Goal: Communication & Community: Answer question/provide support

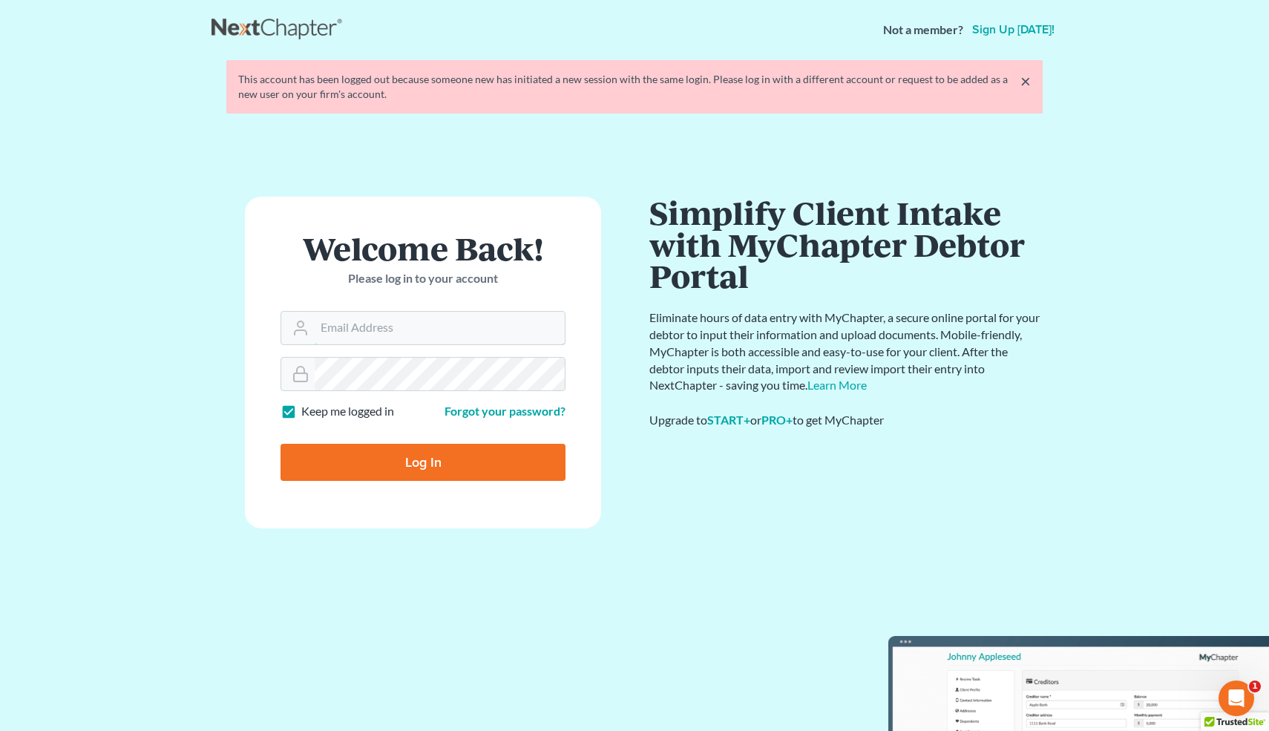
type input "[EMAIL_ADDRESS][DOMAIN_NAME]"
click at [444, 456] on input "Log In" at bounding box center [422, 462] width 285 height 37
type input "Thinking..."
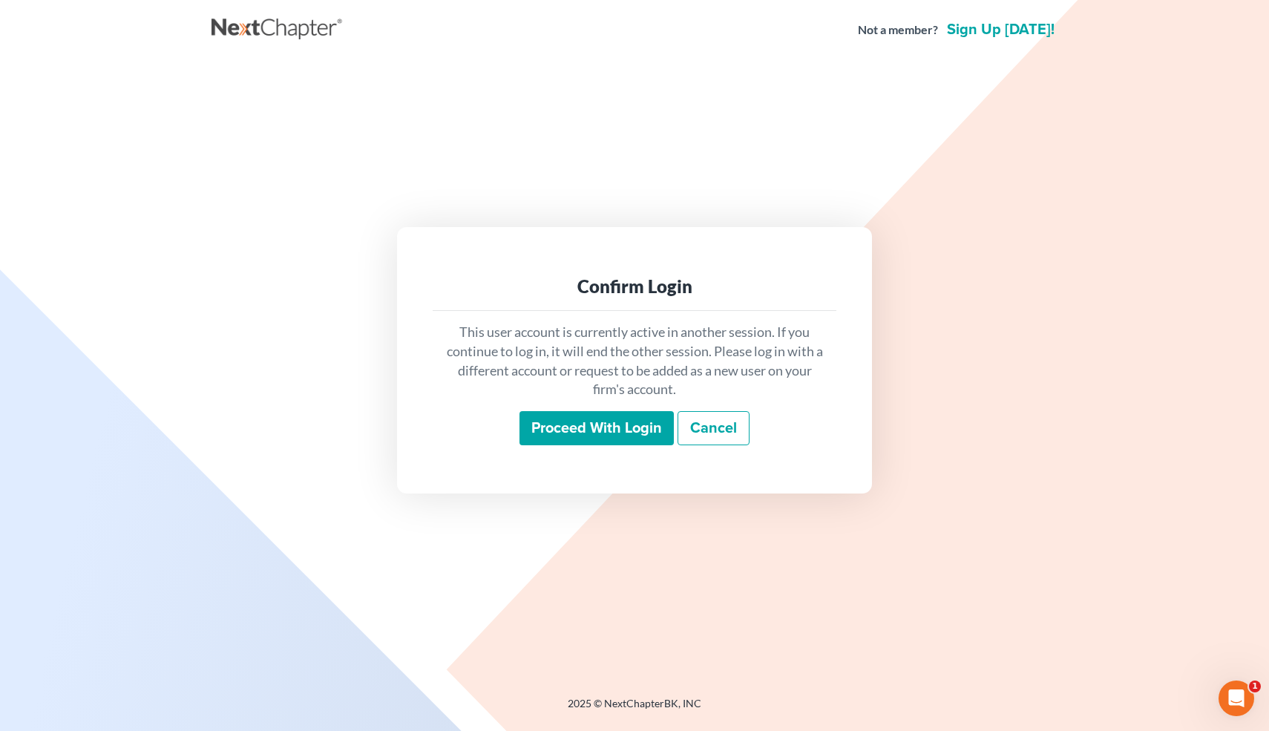
click at [591, 424] on input "Proceed with login" at bounding box center [596, 428] width 154 height 34
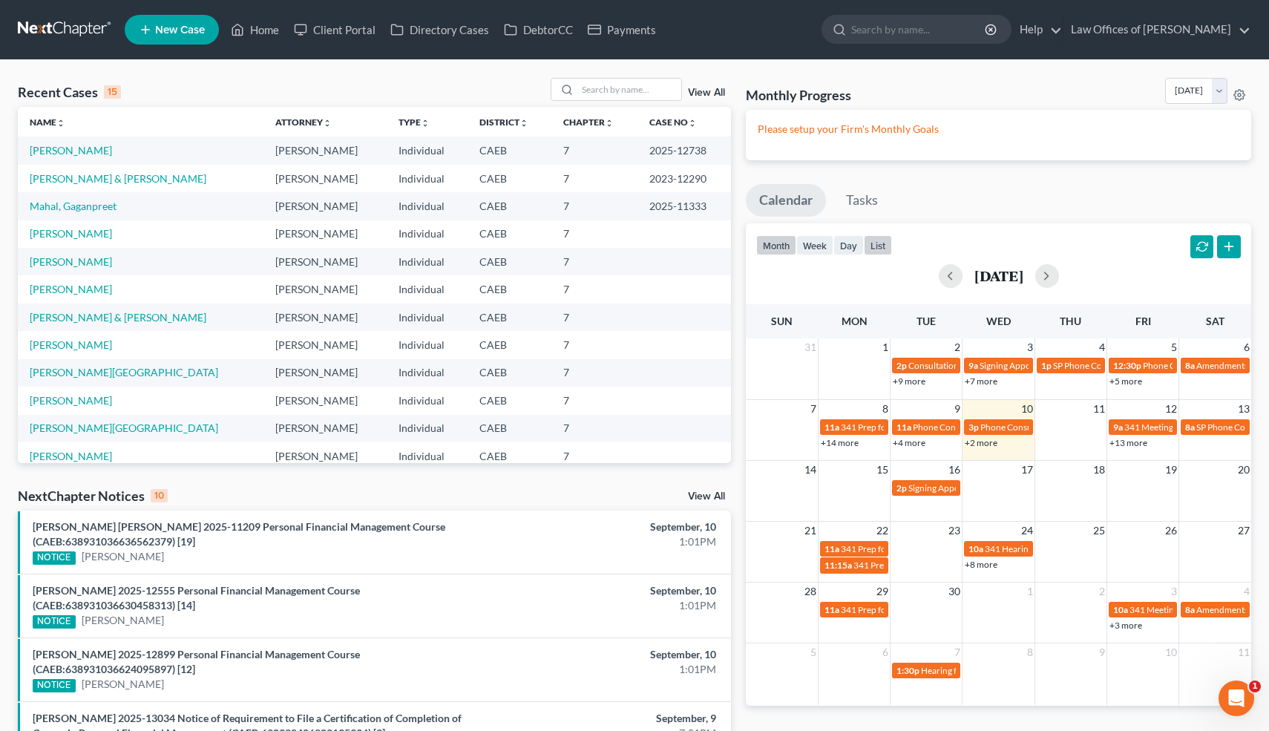
click at [884, 246] on button "list" at bounding box center [878, 245] width 28 height 20
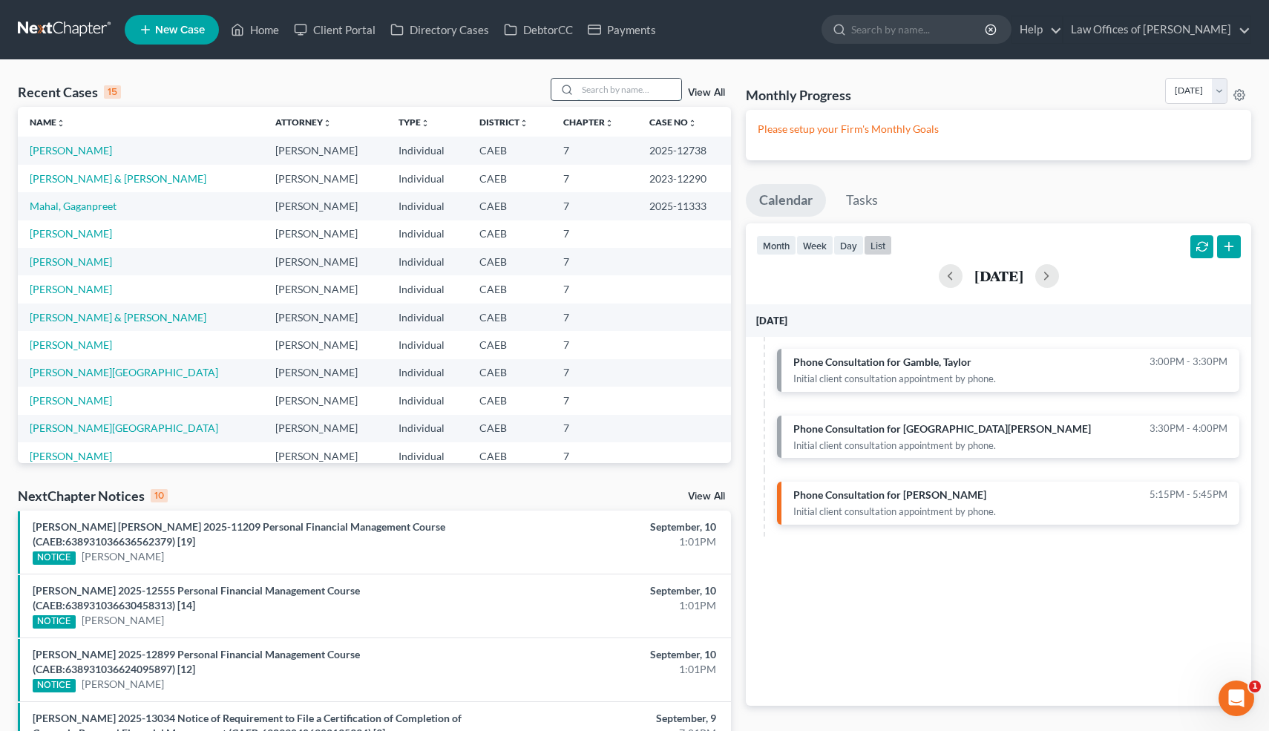
click at [622, 87] on input "search" at bounding box center [629, 90] width 104 height 22
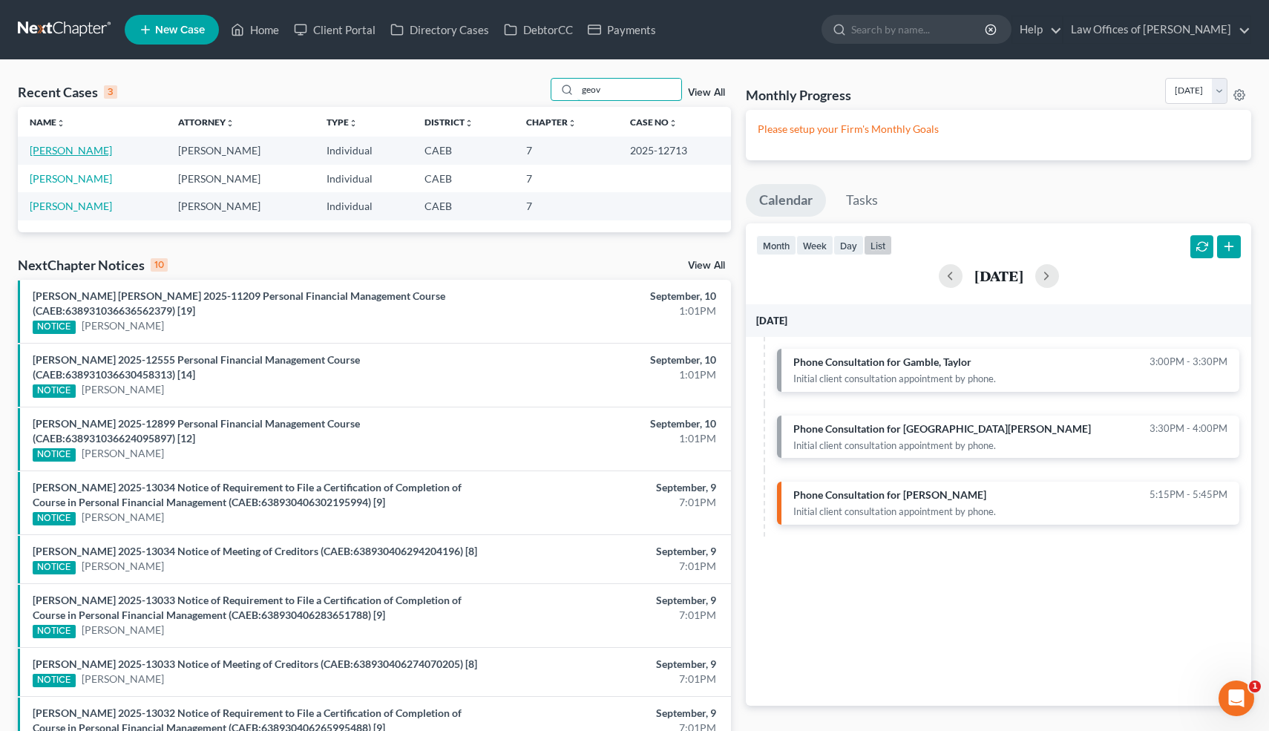
type input "geov"
click at [112, 153] on link "Ontiveros-Torres, Geovane" at bounding box center [71, 150] width 82 height 13
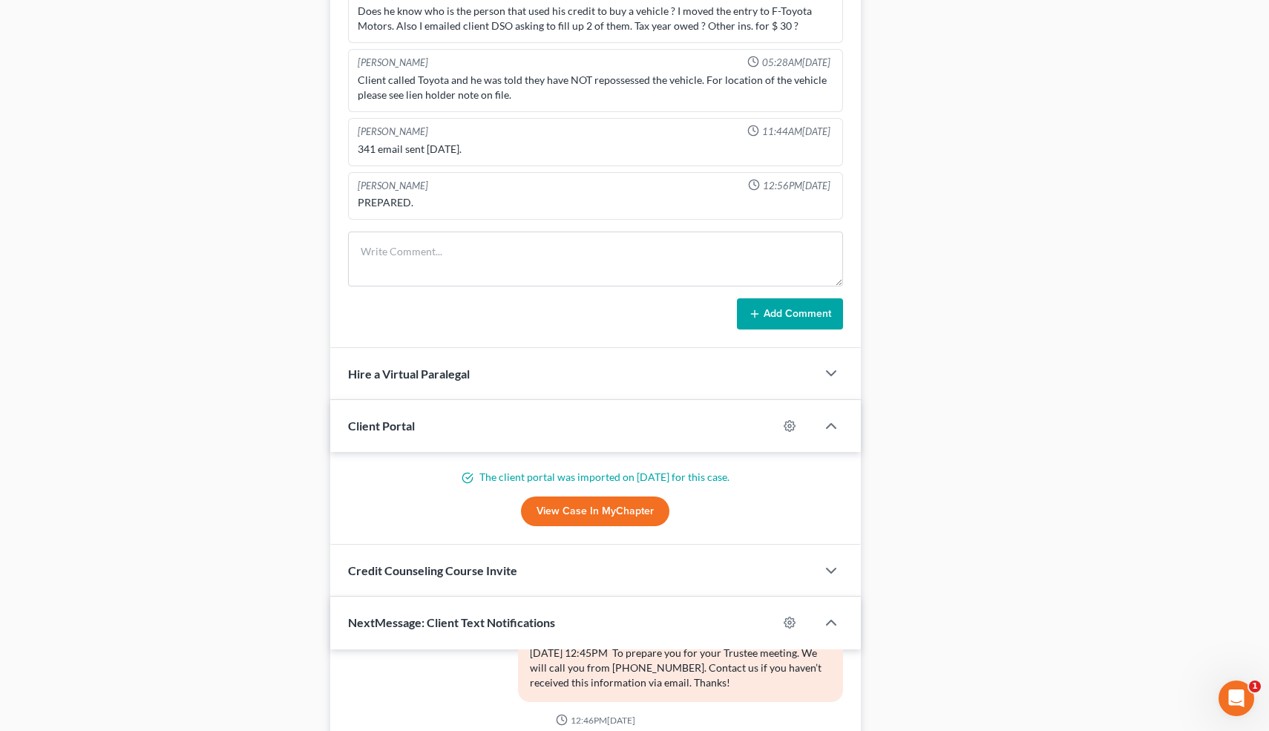
scroll to position [1307, 0]
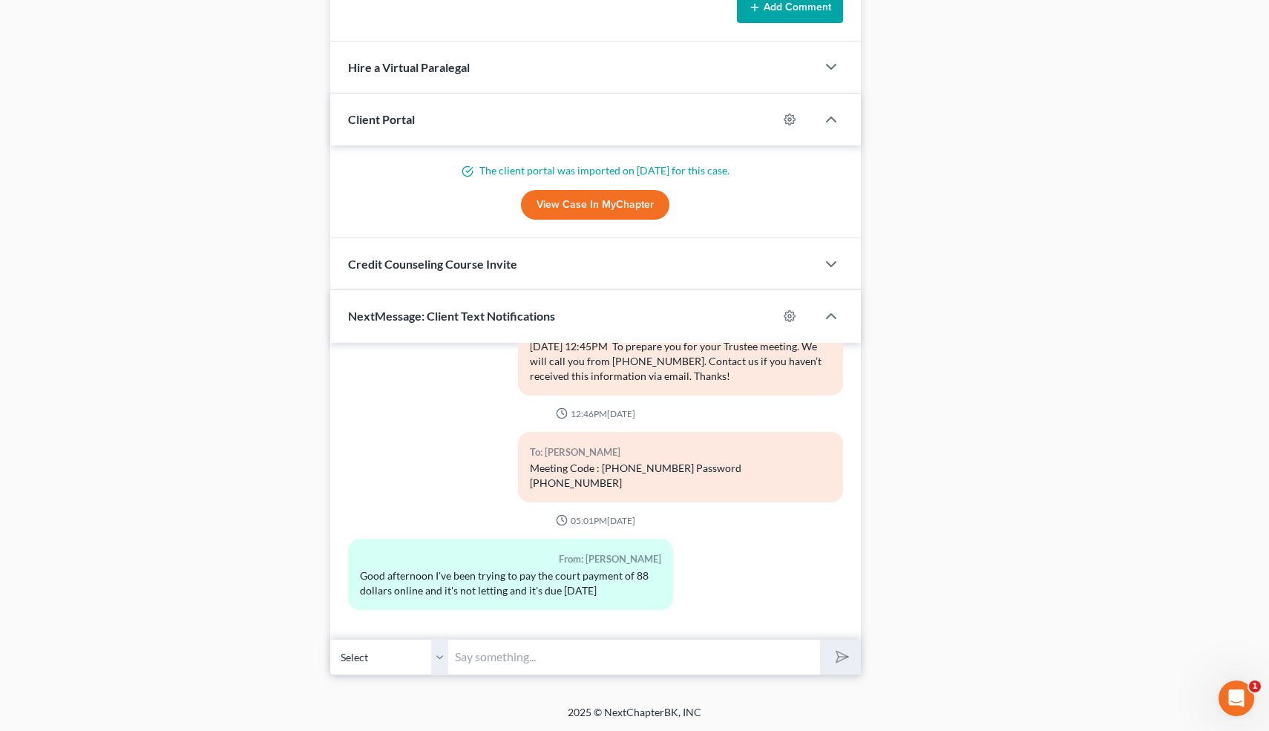
click at [539, 652] on input "text" at bounding box center [635, 657] width 372 height 36
type input "Hi! Don't worry about the payment schedule-the cour doesn't care. They just wan…"
click at [820, 640] on button "submit" at bounding box center [840, 657] width 41 height 35
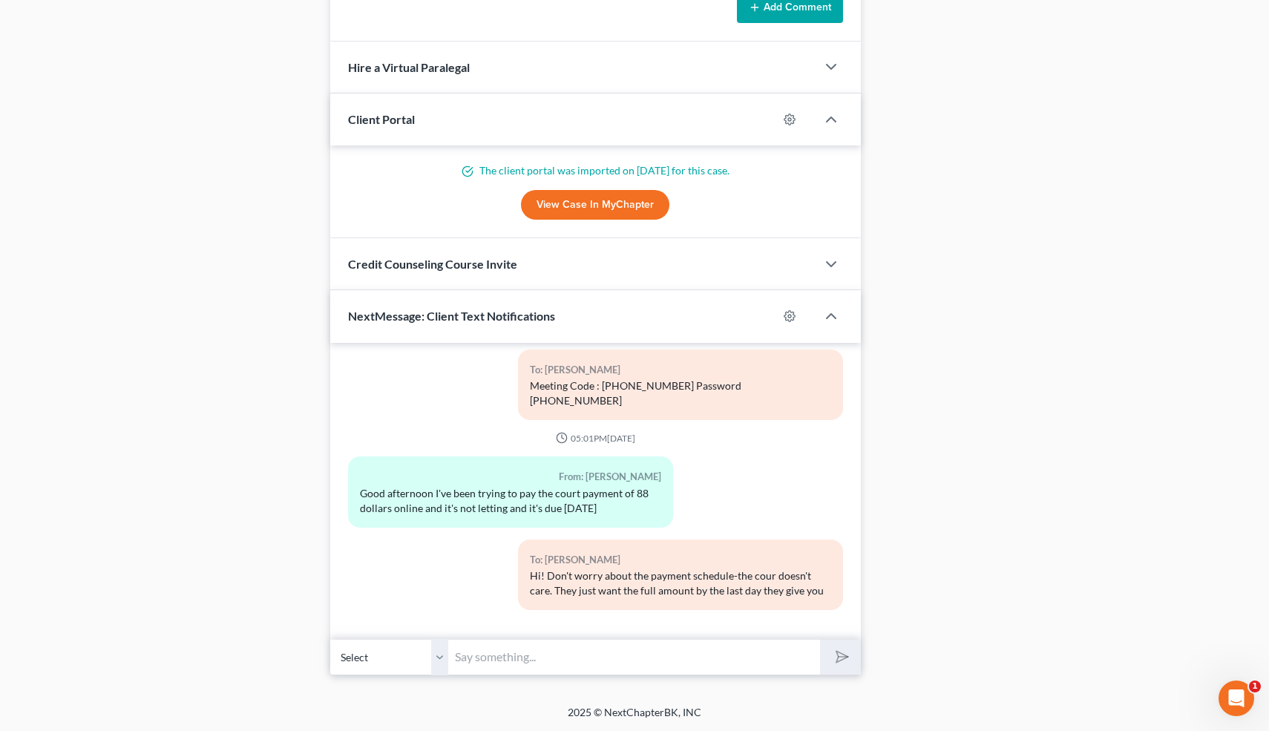
click at [493, 660] on input "text" at bounding box center [635, 657] width 372 height 36
paste input "https://www.caeb.uscourts.gov/Index"
click at [466, 655] on input "Gi here: https://www.caeb.uscourts.gov/Index" at bounding box center [635, 657] width 372 height 36
type input "Go here: https://www.caeb.uscourts.gov/Index"
click at [820, 640] on button "submit" at bounding box center [840, 657] width 41 height 35
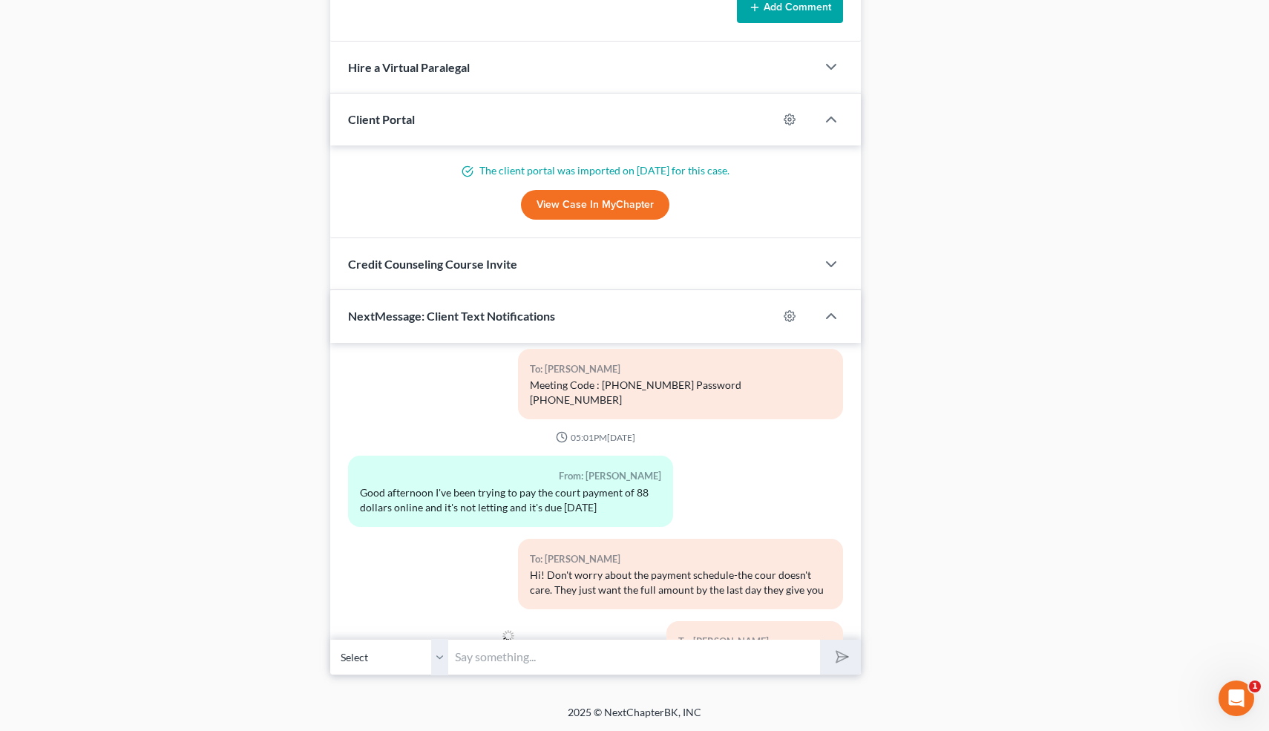
scroll to position [12736, 0]
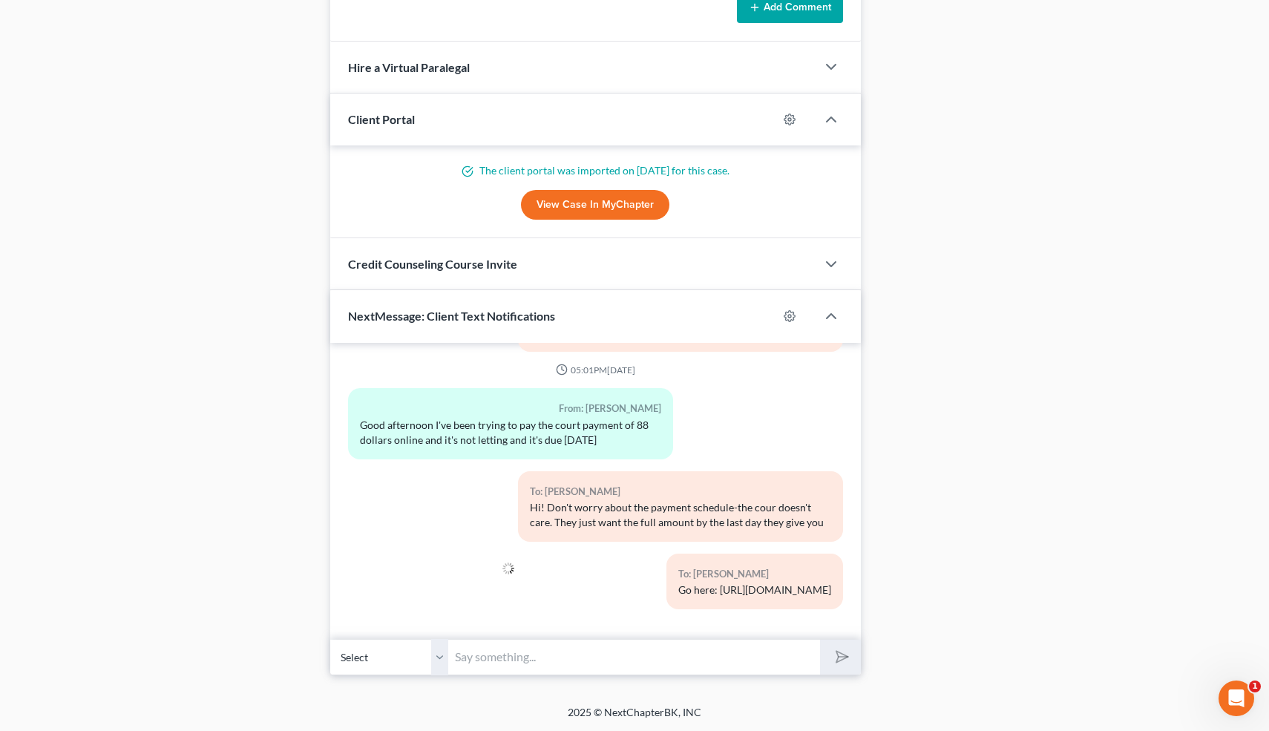
click at [559, 660] on input "text" at bounding box center [635, 657] width 372 height 36
type input "Then click "Online Installment Payments""
click at [820, 640] on button "submit" at bounding box center [840, 657] width 41 height 35
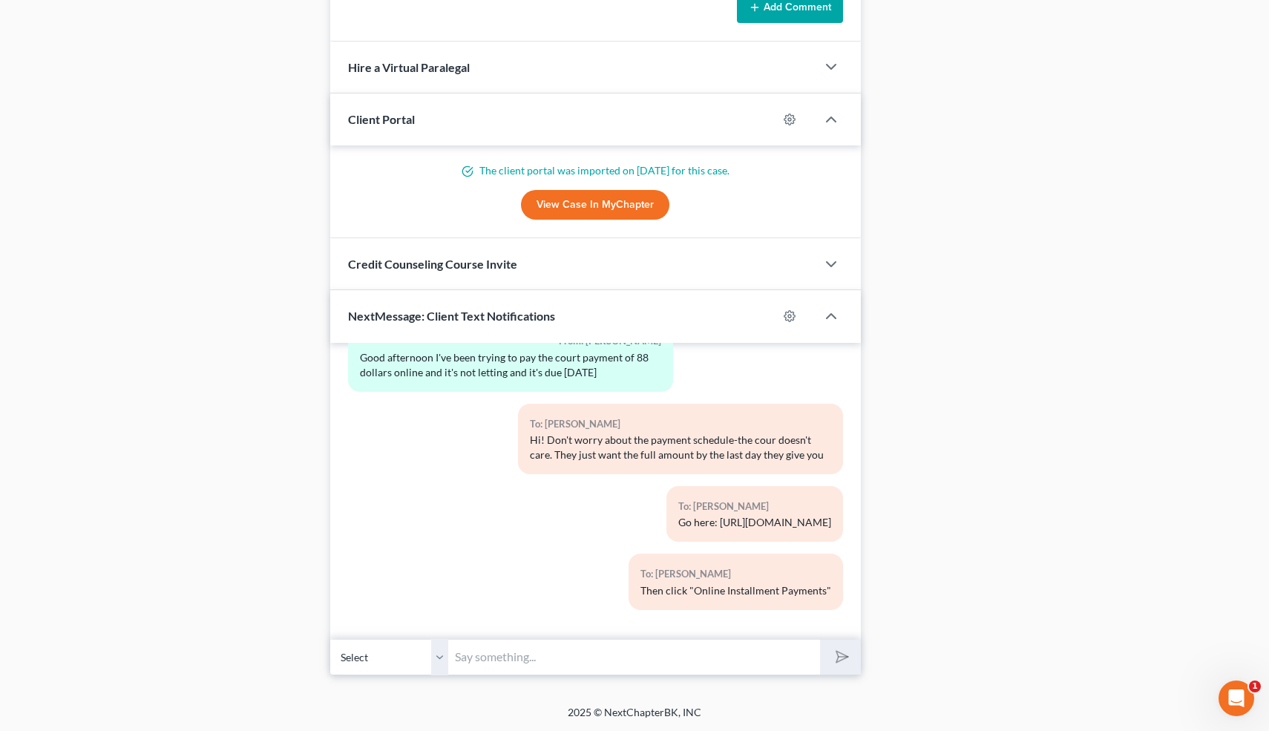
click at [531, 654] on input "text" at bounding box center [635, 657] width 372 height 36
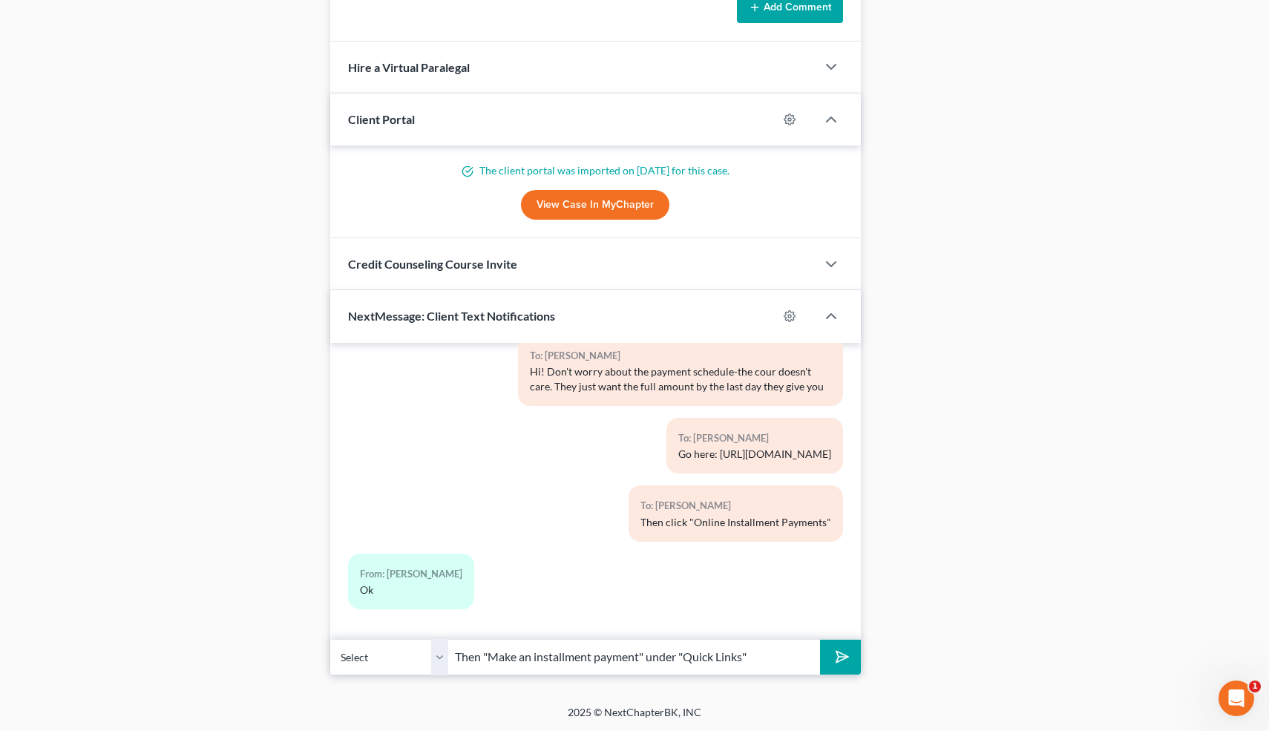
type input "Then "Make an installment payment" under "Quick Links""
click at [820, 640] on button "submit" at bounding box center [840, 657] width 41 height 35
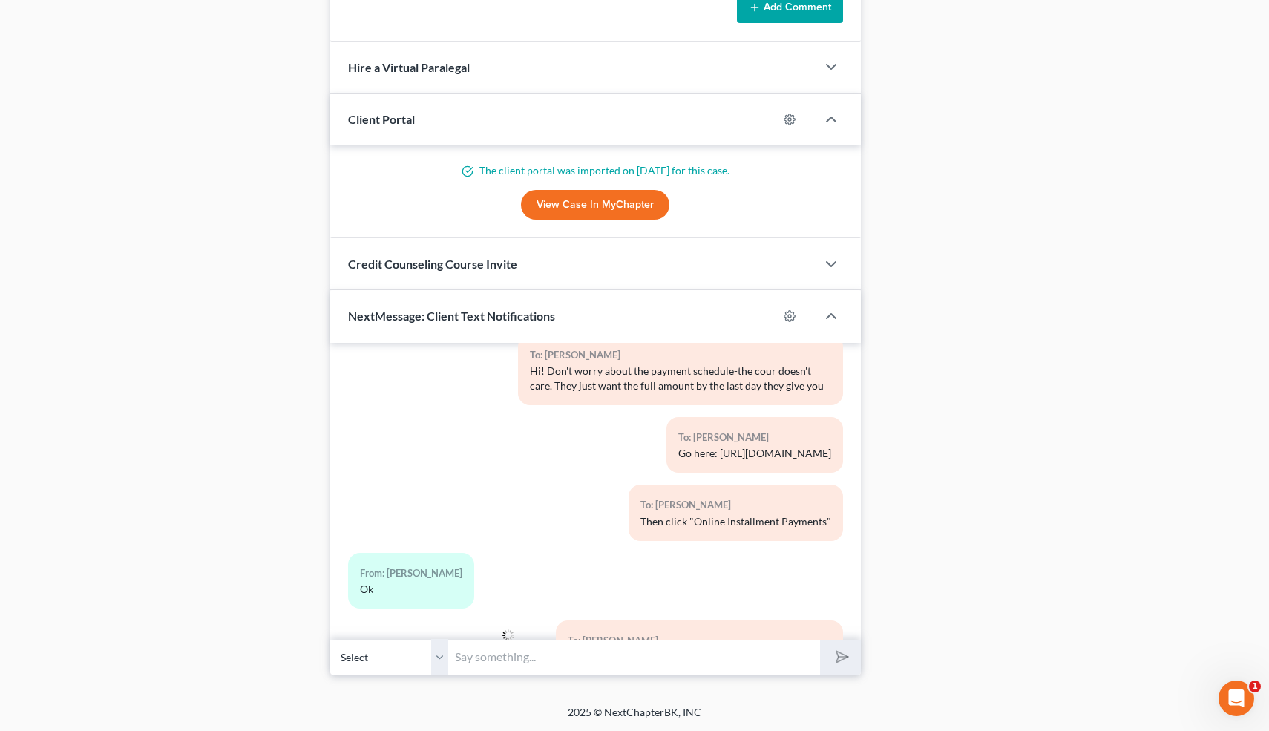
scroll to position [12939, 0]
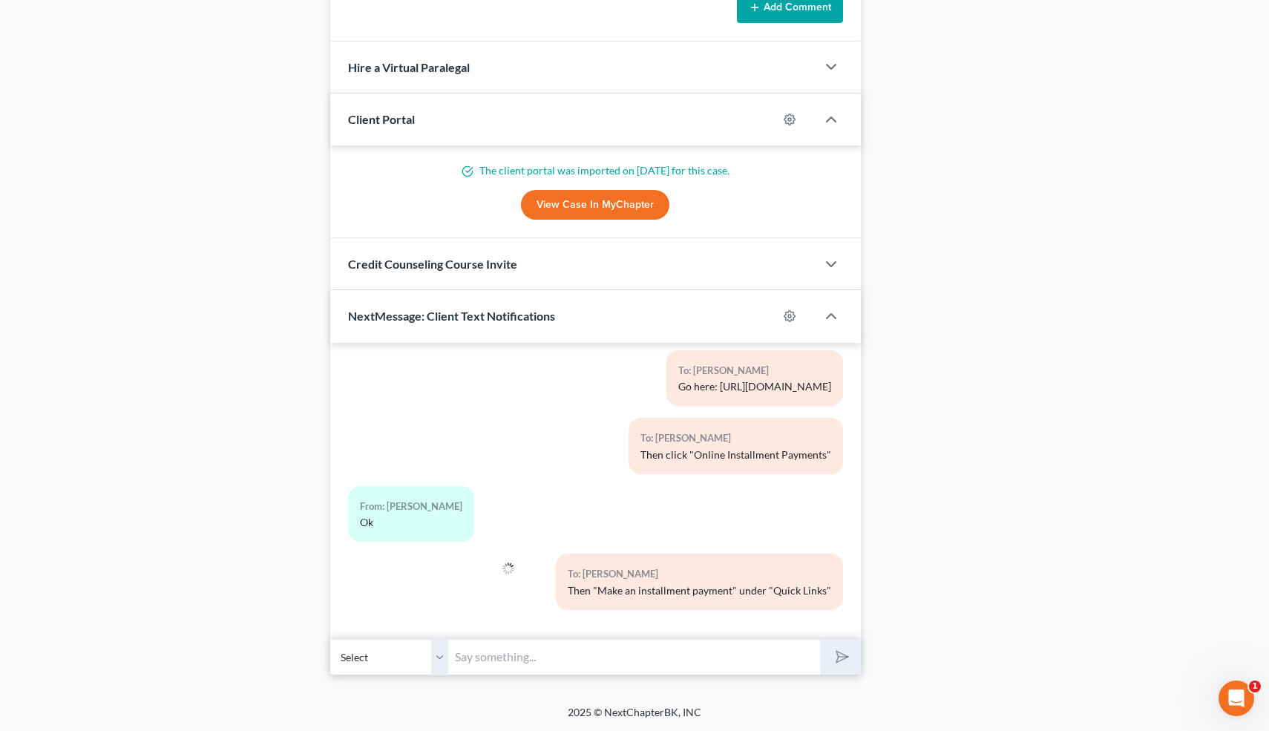
click at [531, 654] on input "text" at bounding box center [635, 657] width 372 height 36
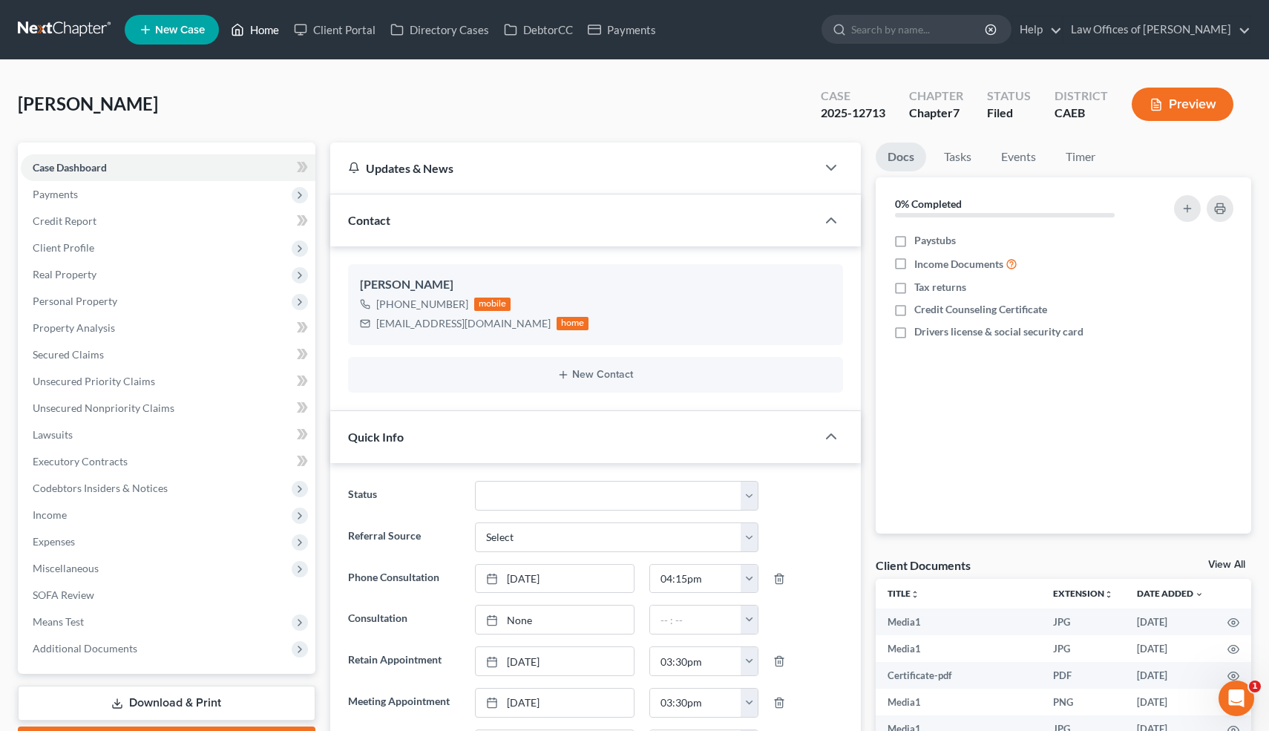
click at [266, 32] on link "Home" at bounding box center [254, 29] width 63 height 27
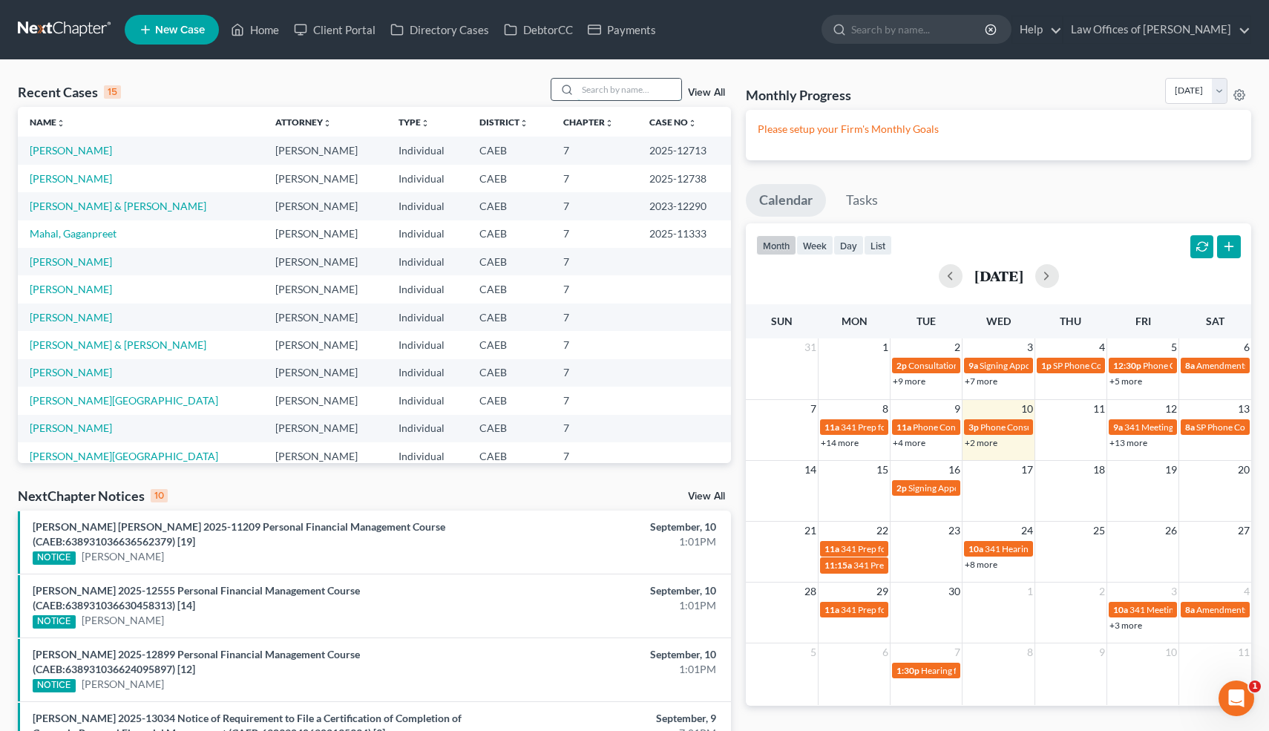
click at [617, 88] on input "search" at bounding box center [629, 90] width 104 height 22
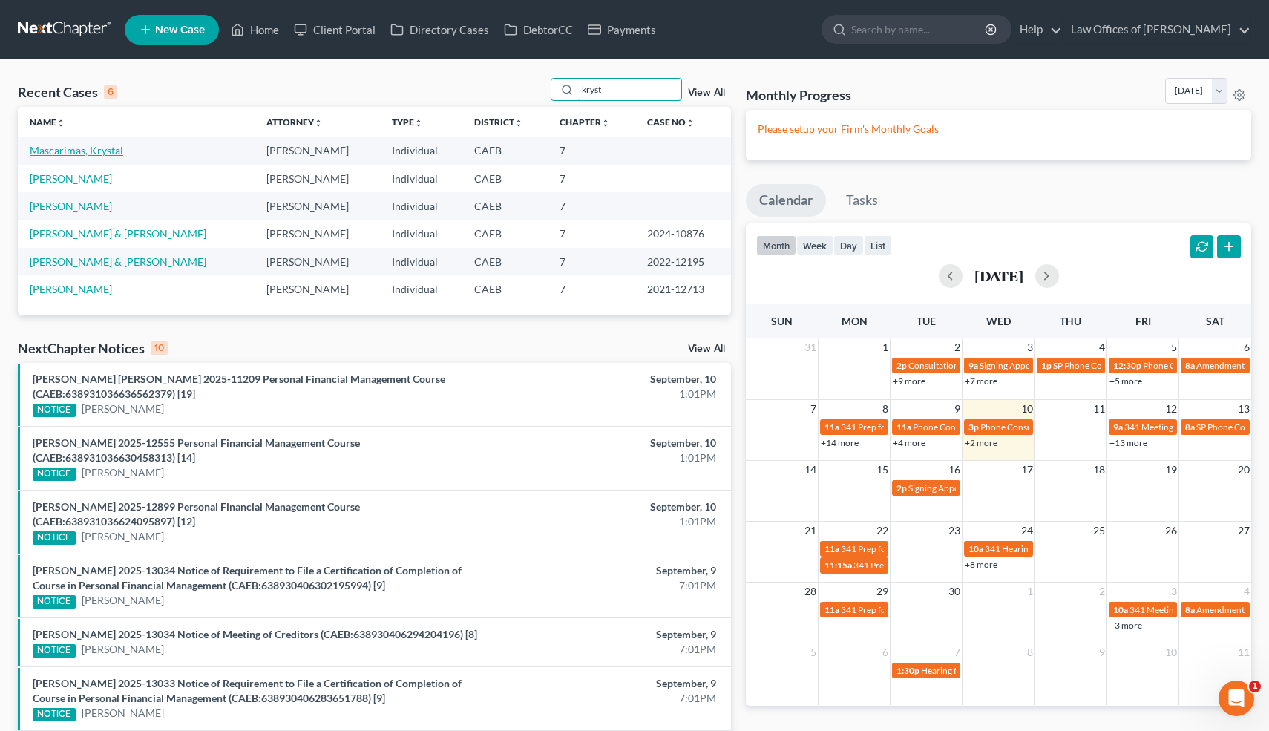
type input "kryst"
click at [102, 148] on link "Mascarimas, Krystal" at bounding box center [76, 150] width 93 height 13
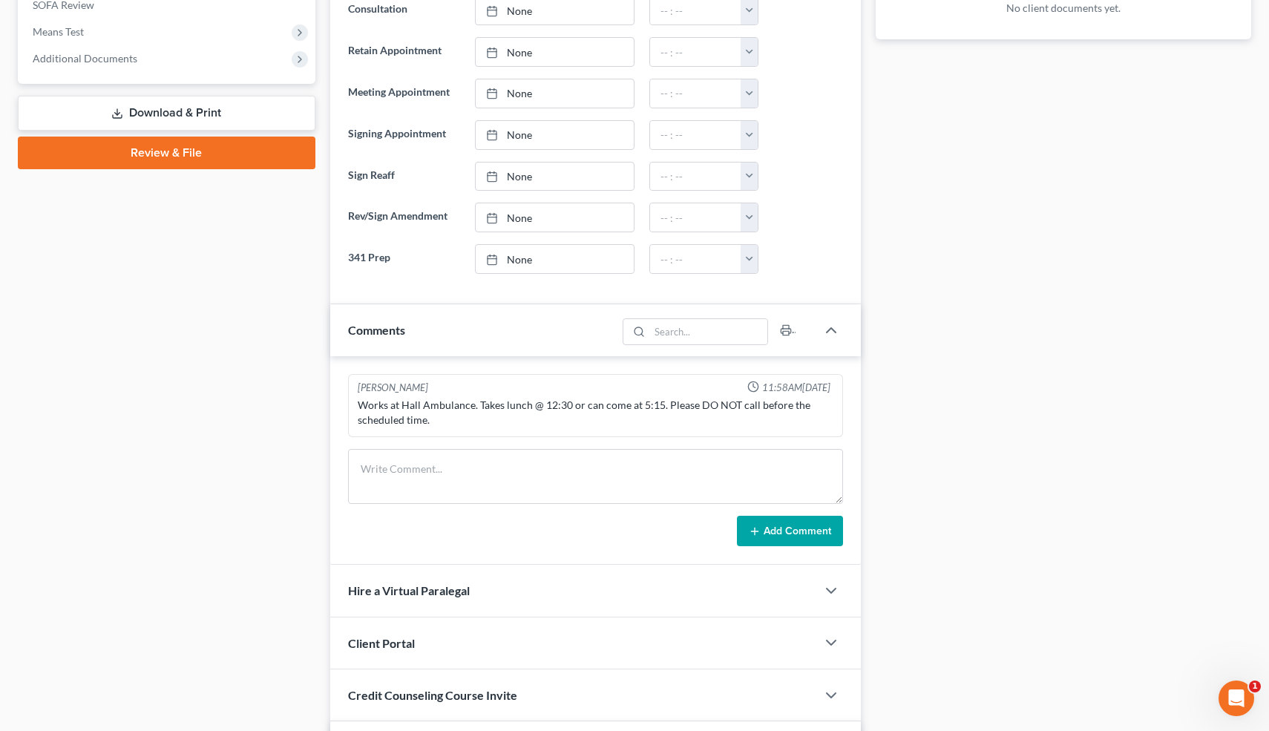
scroll to position [619, 0]
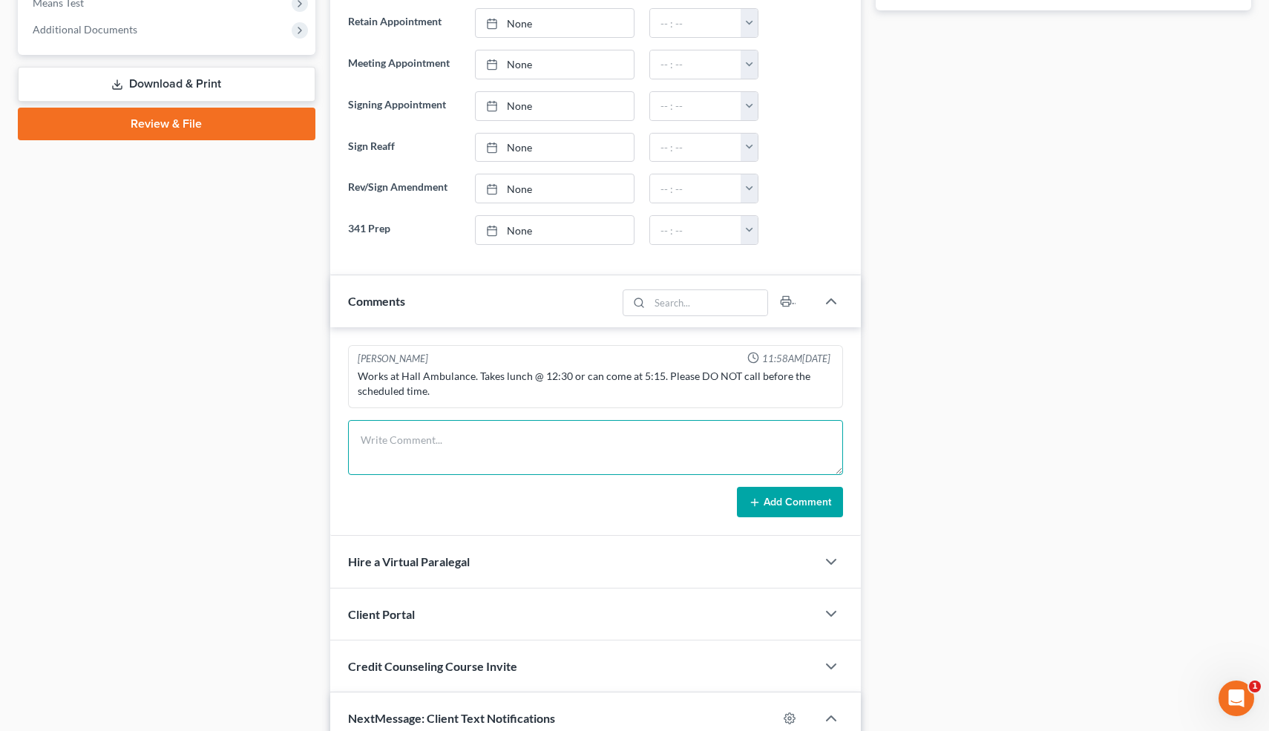
click at [436, 452] on textarea at bounding box center [596, 447] width 496 height 55
click at [607, 440] on textarea "Never filed. Not married. Rent=1200. 2022 Toy Camry 2023 Nissan Sentra" at bounding box center [596, 447] width 496 height 55
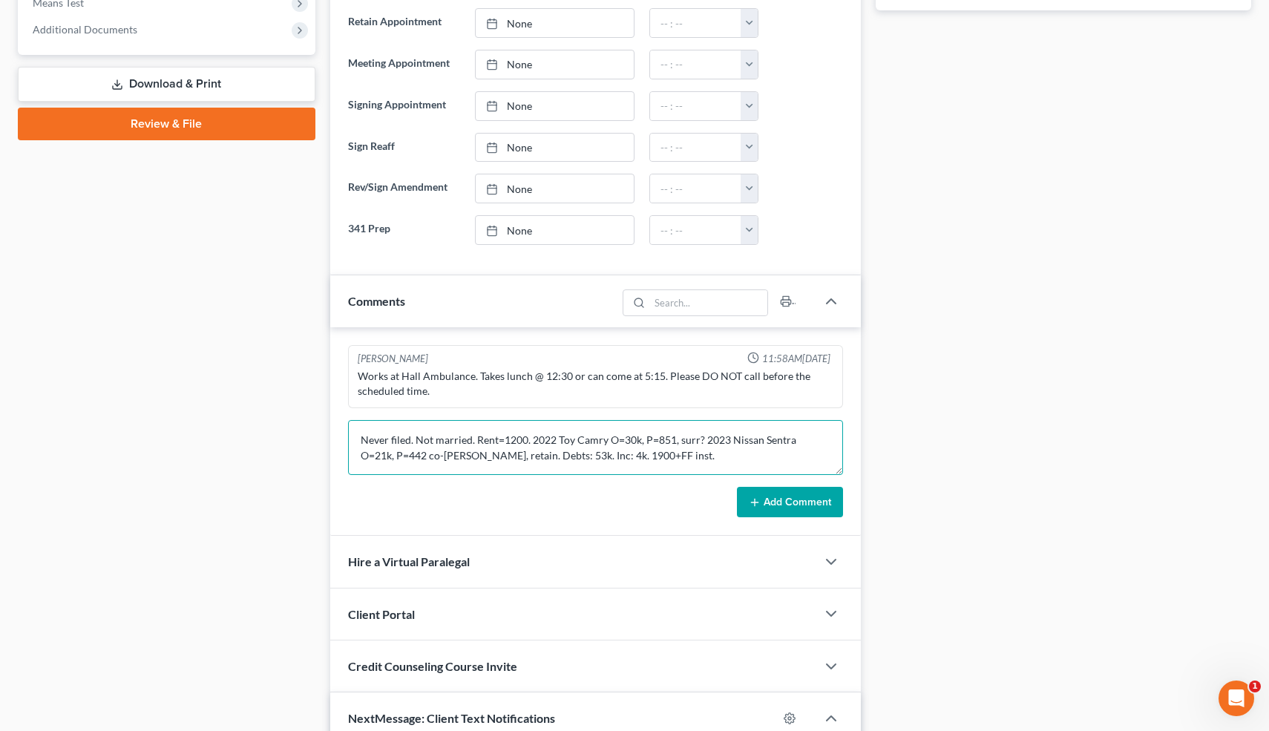
type textarea "Never filed. Not married. Rent=1200. 2022 Toy Camry O=30k, P=851, surr? 2023 Ni…"
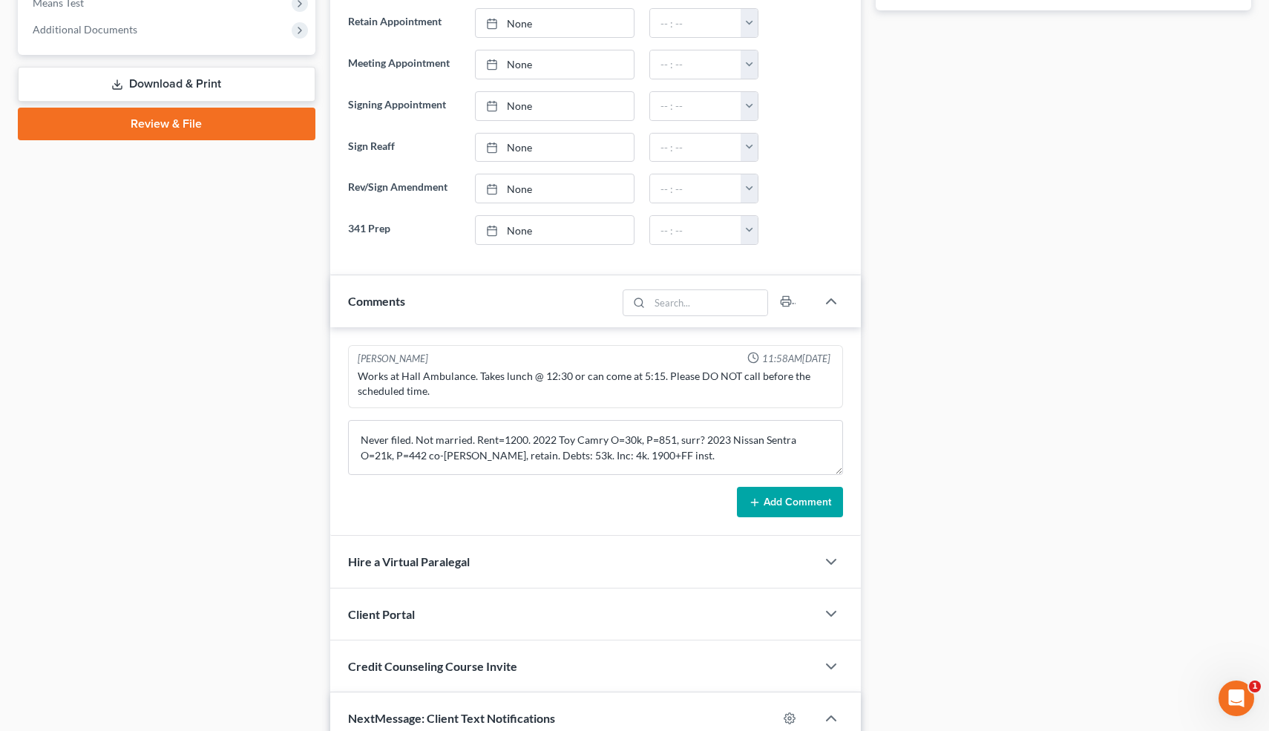
click at [792, 509] on button "Add Comment" at bounding box center [790, 502] width 106 height 31
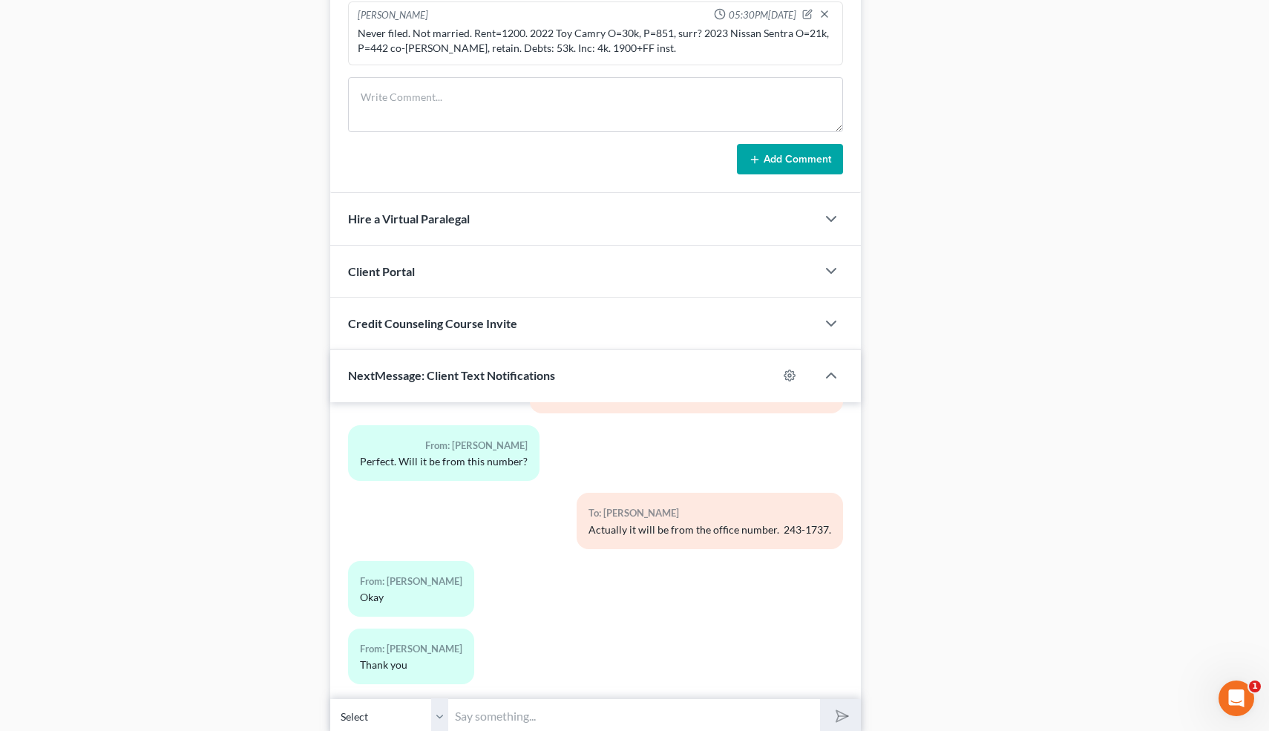
scroll to position [1091, 0]
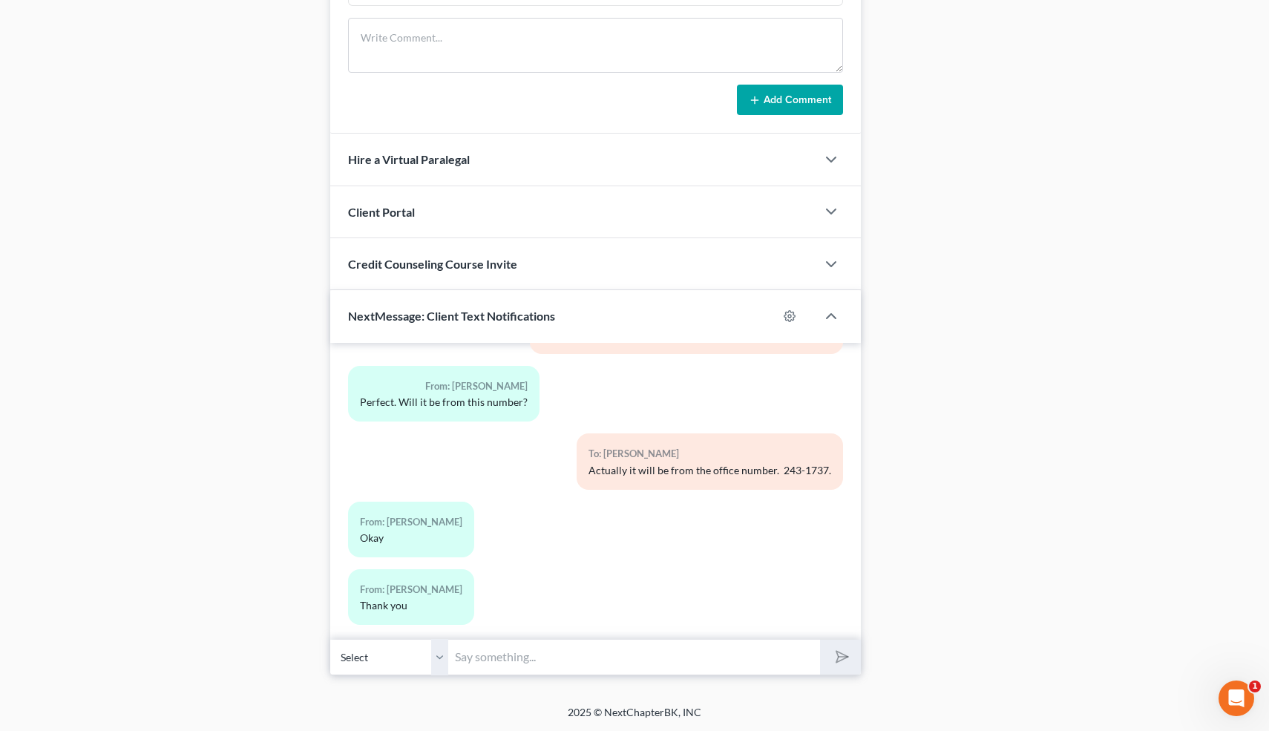
click at [680, 649] on input "text" at bounding box center [635, 657] width 372 height 36
type input "Nice talking to you! Like I said, just reply here if you have any questions or …"
click at [838, 657] on polygon "submit" at bounding box center [839, 657] width 18 height 18
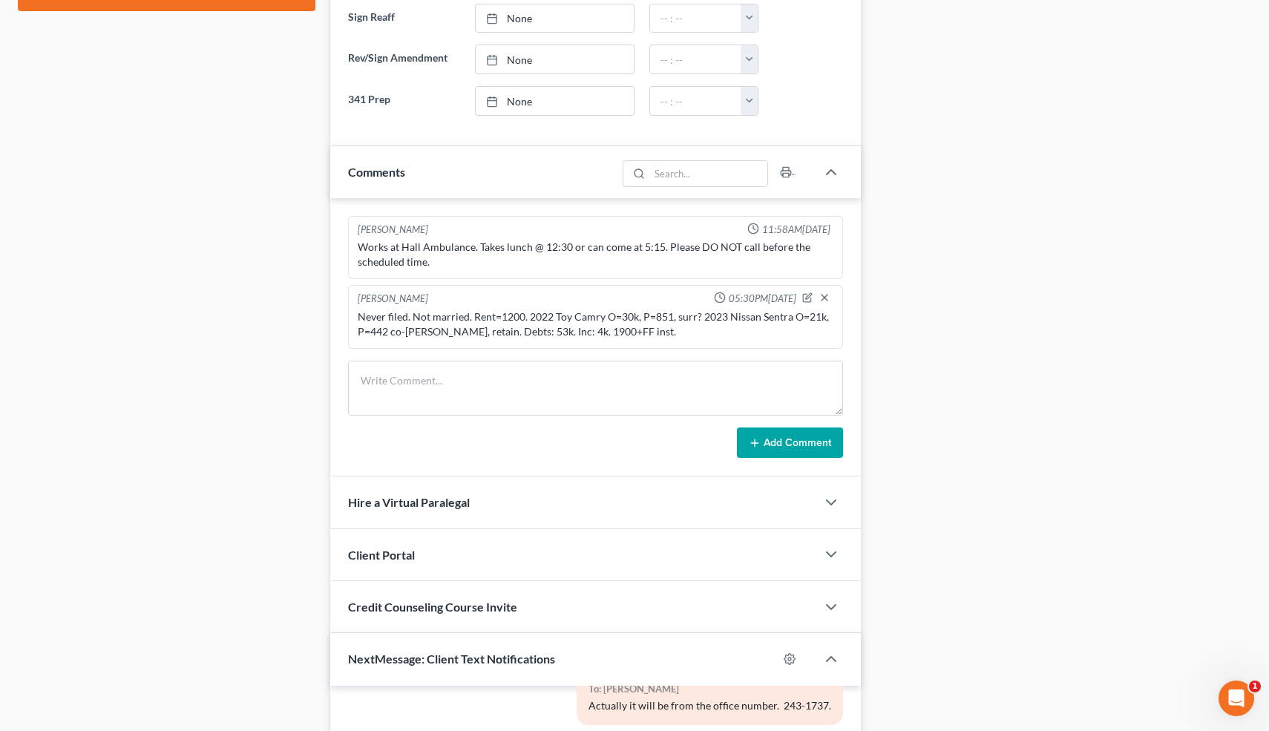
scroll to position [0, 0]
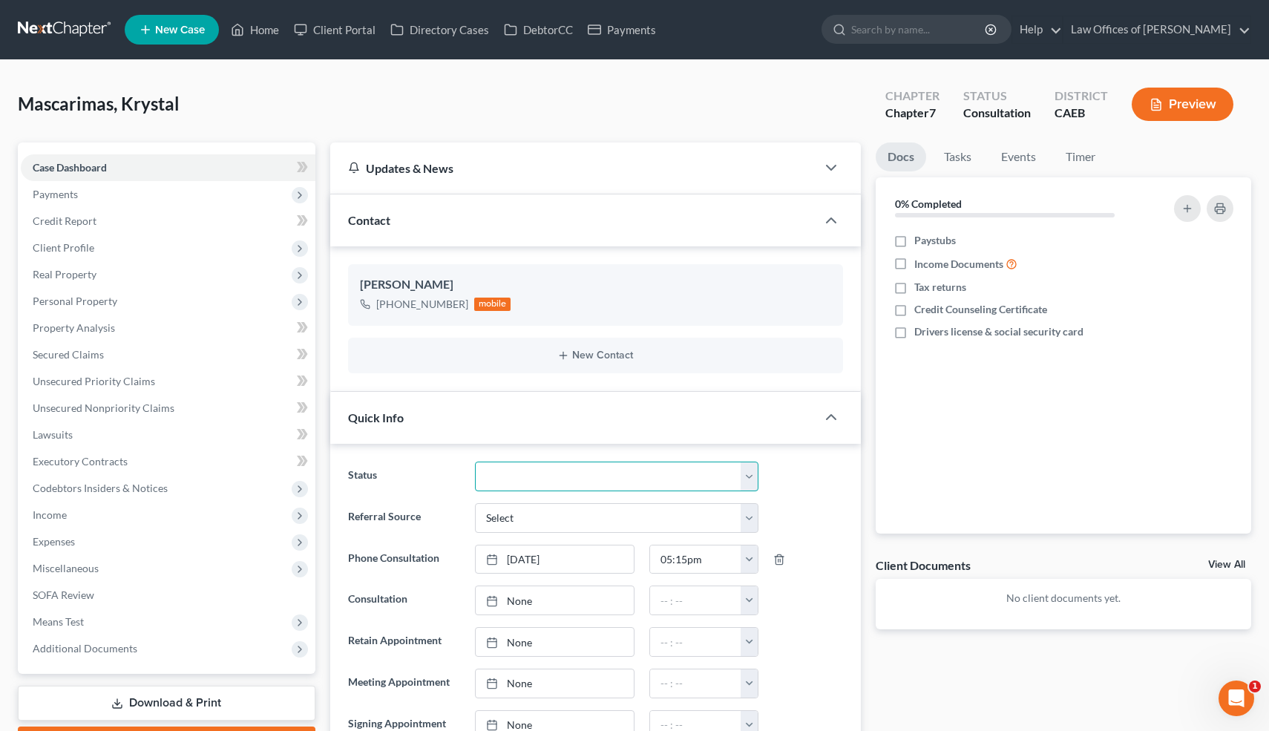
click at [551, 480] on select "Cancelled/Refund Closed Consultation Declined Discharged Filed Income Check In …" at bounding box center [616, 477] width 283 height 30
select select "10"
click at [475, 462] on select "Cancelled/Refund Closed Consultation Declined Discharged Filed Income Check In …" at bounding box center [616, 477] width 283 height 30
click at [260, 33] on link "Home" at bounding box center [254, 29] width 63 height 27
